Goal: Information Seeking & Learning: Find specific page/section

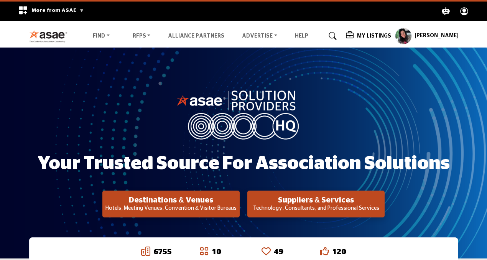
click at [337, 37] on icon at bounding box center [333, 36] width 8 height 8
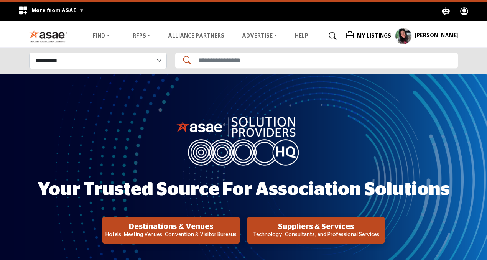
click at [223, 46] on nav "Find Destinations & Venues" at bounding box center [243, 36] width 487 height 22
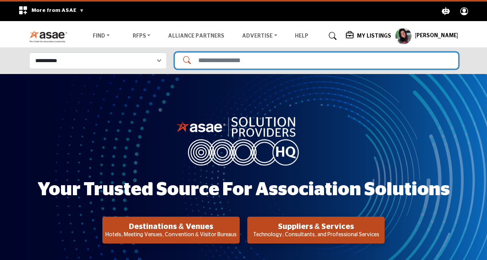
click at [222, 57] on input "Search Solutions" at bounding box center [317, 61] width 284 height 16
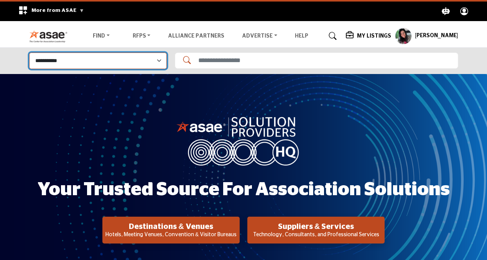
click at [117, 60] on select "**********" at bounding box center [98, 61] width 138 height 16
select select "**********"
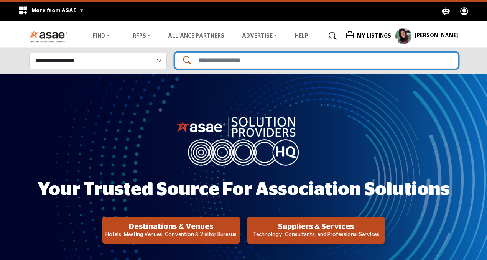
click at [230, 62] on input "Search Solutions" at bounding box center [317, 61] width 284 height 16
click at [295, 58] on input "Search Solutions" at bounding box center [317, 61] width 284 height 16
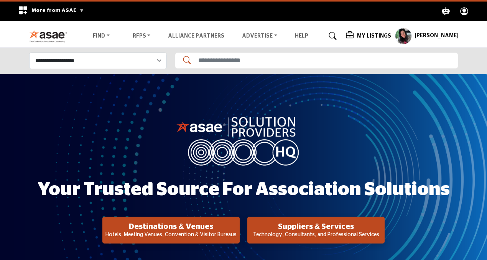
click at [365, 89] on div "Your Trusted Source for Association Solutions Destinations & Venues Hotels, Mee…" at bounding box center [243, 179] width 487 height 211
click at [421, 26] on nav "Find Destinations & Venues" at bounding box center [243, 36] width 487 height 22
click at [411, 33] on profile-featured-9d57d186-dcdc-4fd1-8698-ebbedcf867ab "Show hide supplier dropdown" at bounding box center [403, 36] width 17 height 17
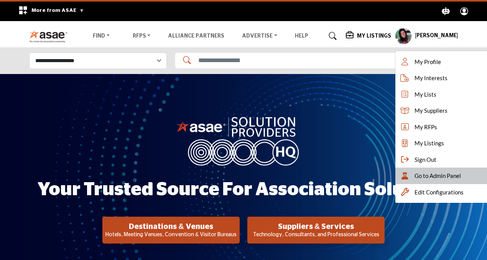
click at [411, 178] on icon at bounding box center [405, 176] width 12 height 8
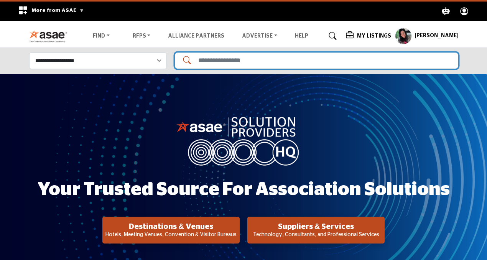
click at [226, 60] on input "Search Solutions" at bounding box center [317, 61] width 284 height 16
type input "**********"
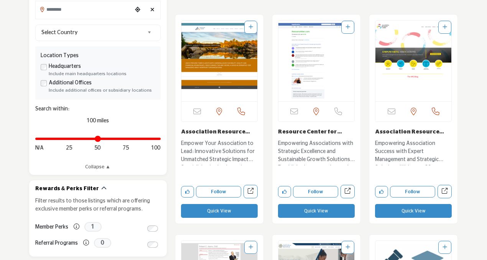
scroll to position [247, 0]
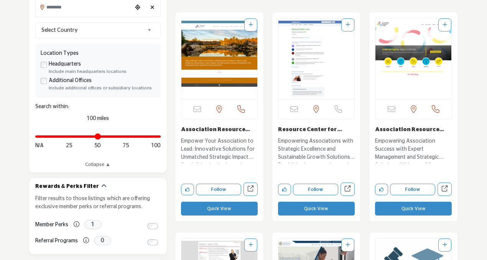
click at [237, 150] on p "Empower Your Association to Lead: Innovative Solutions for Unmatched Strategic …" at bounding box center [219, 150] width 77 height 26
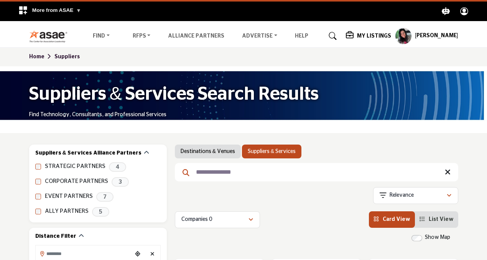
scroll to position [247, 0]
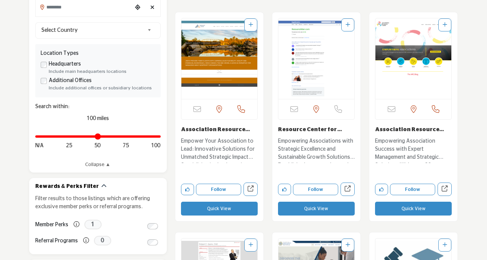
click at [386, 145] on p "Empowering Association Success with Expert Management and Strategic Solutions W…" at bounding box center [413, 150] width 77 height 26
